Goal: Transaction & Acquisition: Purchase product/service

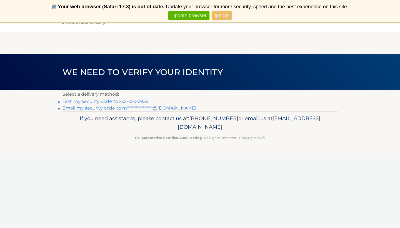
click at [81, 103] on link "Text my security code to xxx-xxx-2939" at bounding box center [106, 101] width 86 height 5
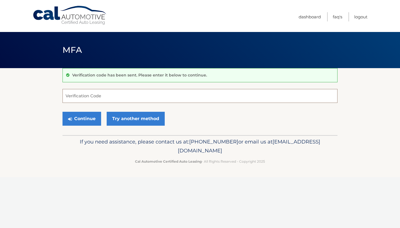
click at [124, 98] on input "Verification Code" at bounding box center [200, 96] width 275 height 14
type input "123875"
click at [75, 117] on button "Continue" at bounding box center [82, 119] width 39 height 14
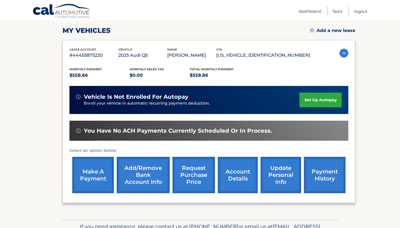
scroll to position [75, 0]
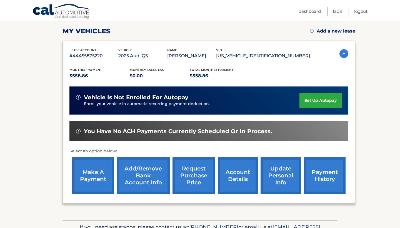
click at [87, 174] on link "make a payment" at bounding box center [93, 175] width 42 height 36
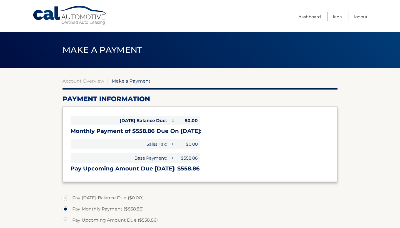
select select "N2MzM2FiMGMtMDlhNi00ZTY4LWIzZWUtMzY3MWU3MjBmZTBh"
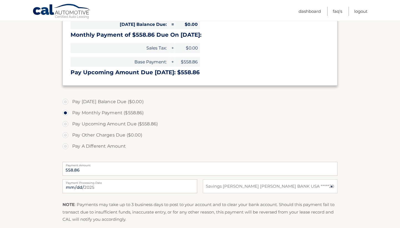
scroll to position [101, 0]
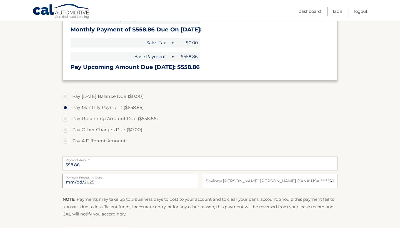
click at [187, 180] on input "2025-09-13" at bounding box center [130, 181] width 135 height 14
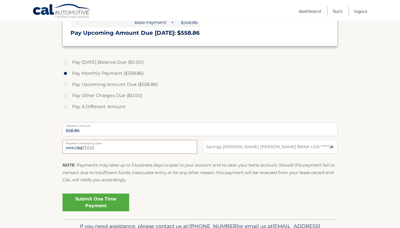
scroll to position [136, 0]
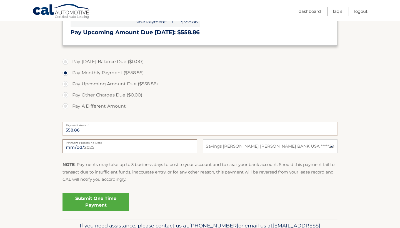
click at [102, 148] on input "2025-09-13" at bounding box center [130, 146] width 135 height 14
type input "2025-10-10"
click at [171, 182] on p "NOTE : Payments may take up to 3 business days to post to your account and to c…" at bounding box center [200, 172] width 275 height 22
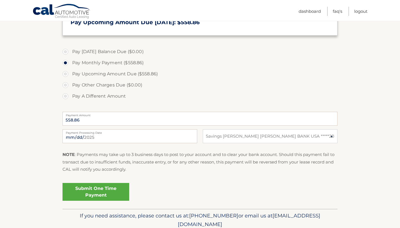
scroll to position [149, 0]
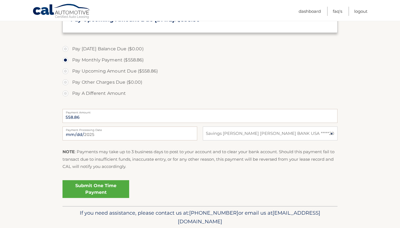
click at [88, 187] on link "Submit One Time Payment" at bounding box center [96, 189] width 67 height 18
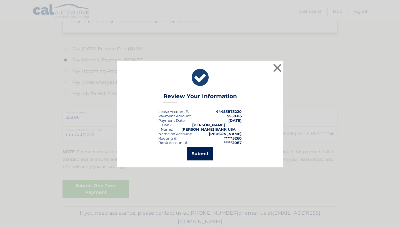
click at [198, 151] on button "Submit" at bounding box center [200, 153] width 26 height 13
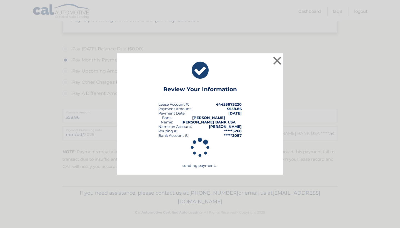
scroll to position [148, 0]
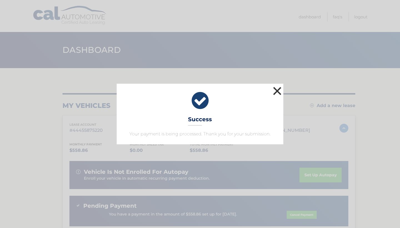
click at [277, 92] on button "×" at bounding box center [277, 90] width 11 height 11
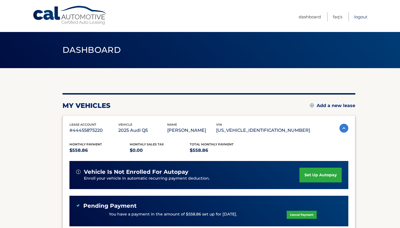
click at [360, 16] on link "Logout" at bounding box center [360, 16] width 13 height 9
